Goal: Transaction & Acquisition: Obtain resource

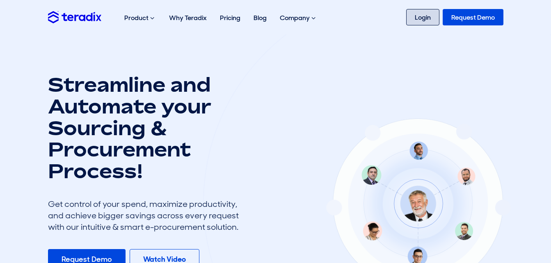
click at [415, 13] on link "Login" at bounding box center [422, 17] width 33 height 16
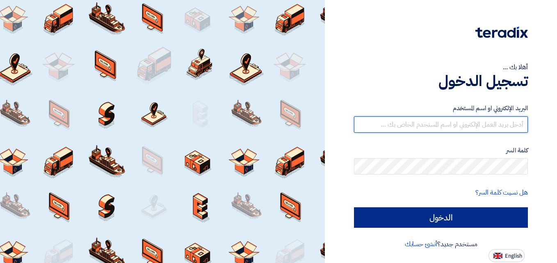
type input "[DOMAIN_NAME][EMAIL_ADDRESS][DOMAIN_NAME]"
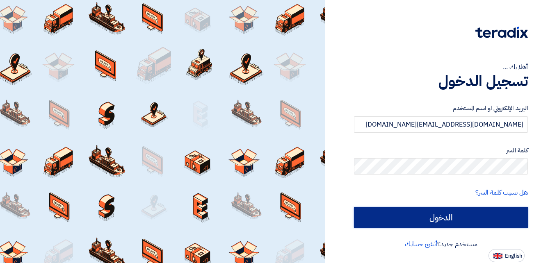
click at [470, 214] on input "الدخول" at bounding box center [441, 217] width 174 height 20
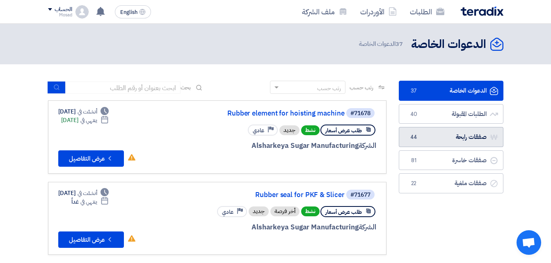
click at [450, 136] on link "صفقات رابحة صفقات رابحة 44" at bounding box center [450, 137] width 105 height 20
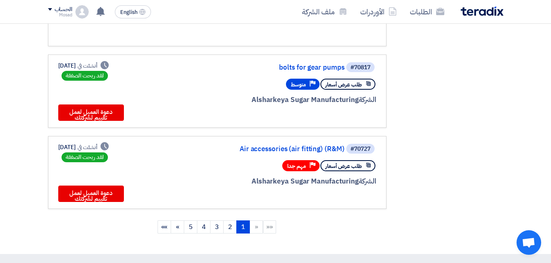
scroll to position [738, 0]
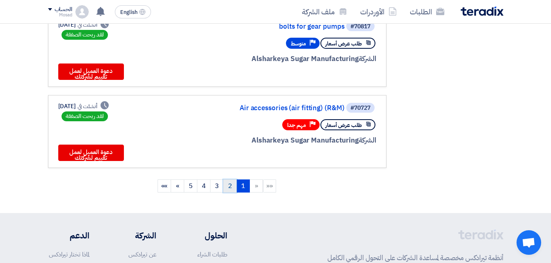
click at [229, 185] on link "2" at bounding box center [230, 186] width 14 height 13
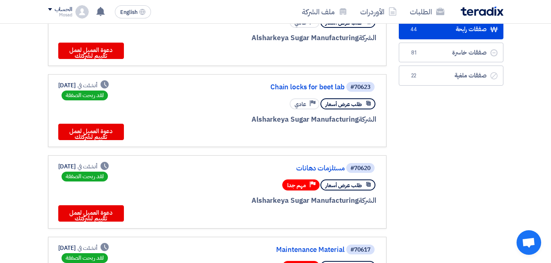
scroll to position [0, 0]
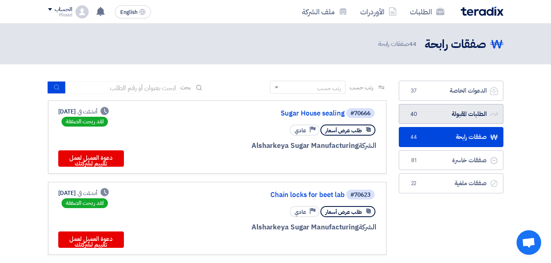
click at [439, 111] on link "الطلبات المقبولة الطلبات المقبولة 40" at bounding box center [450, 114] width 105 height 20
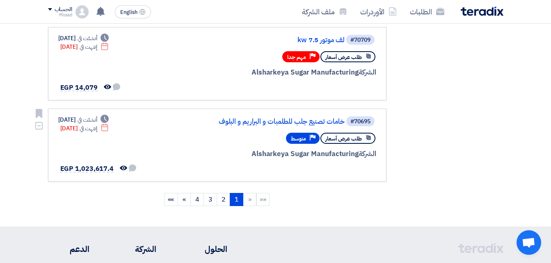
scroll to position [738, 0]
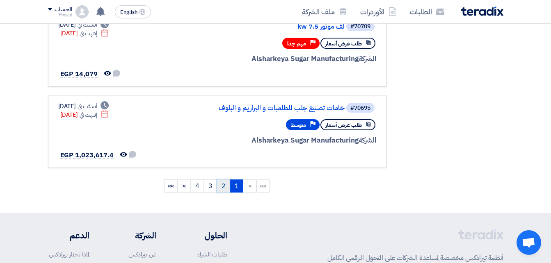
click at [223, 186] on link "2" at bounding box center [223, 186] width 14 height 13
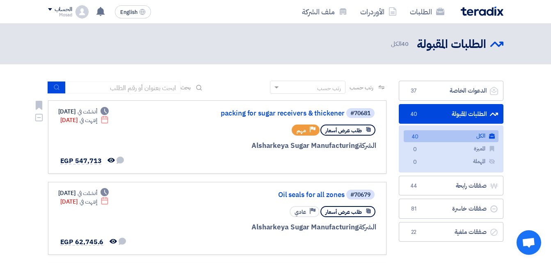
scroll to position [41, 0]
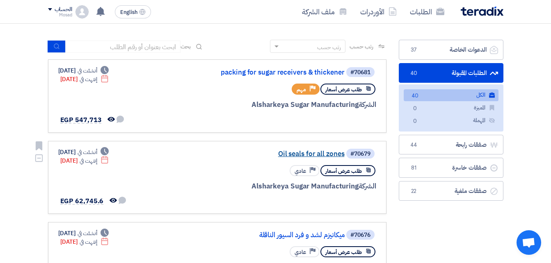
click at [324, 153] on link "Oil seals for all zones" at bounding box center [262, 153] width 164 height 7
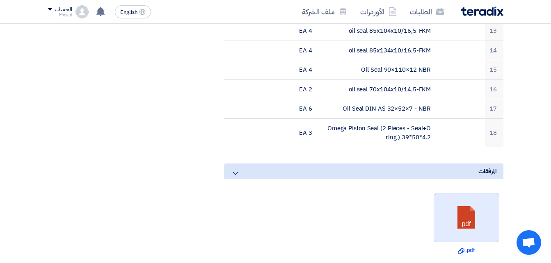
scroll to position [574, 0]
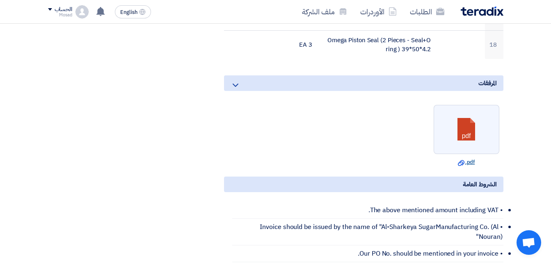
click at [471, 158] on link "Download file .pdf" at bounding box center [466, 162] width 61 height 8
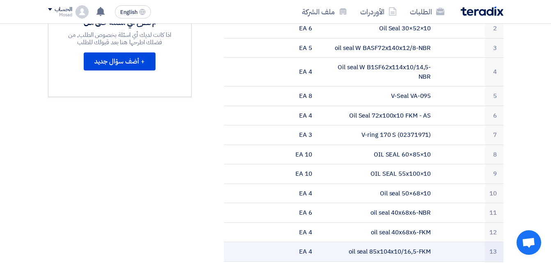
scroll to position [246, 0]
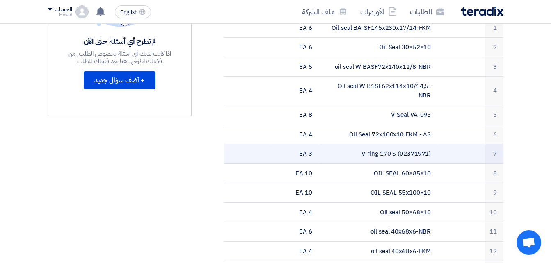
drag, startPoint x: 428, startPoint y: 144, endPoint x: 400, endPoint y: 146, distance: 28.0
click at [400, 146] on td "V-ring 170 S (02371971)" at bounding box center [378, 154] width 118 height 20
copy td "02371971"
